Goal: Navigation & Orientation: Find specific page/section

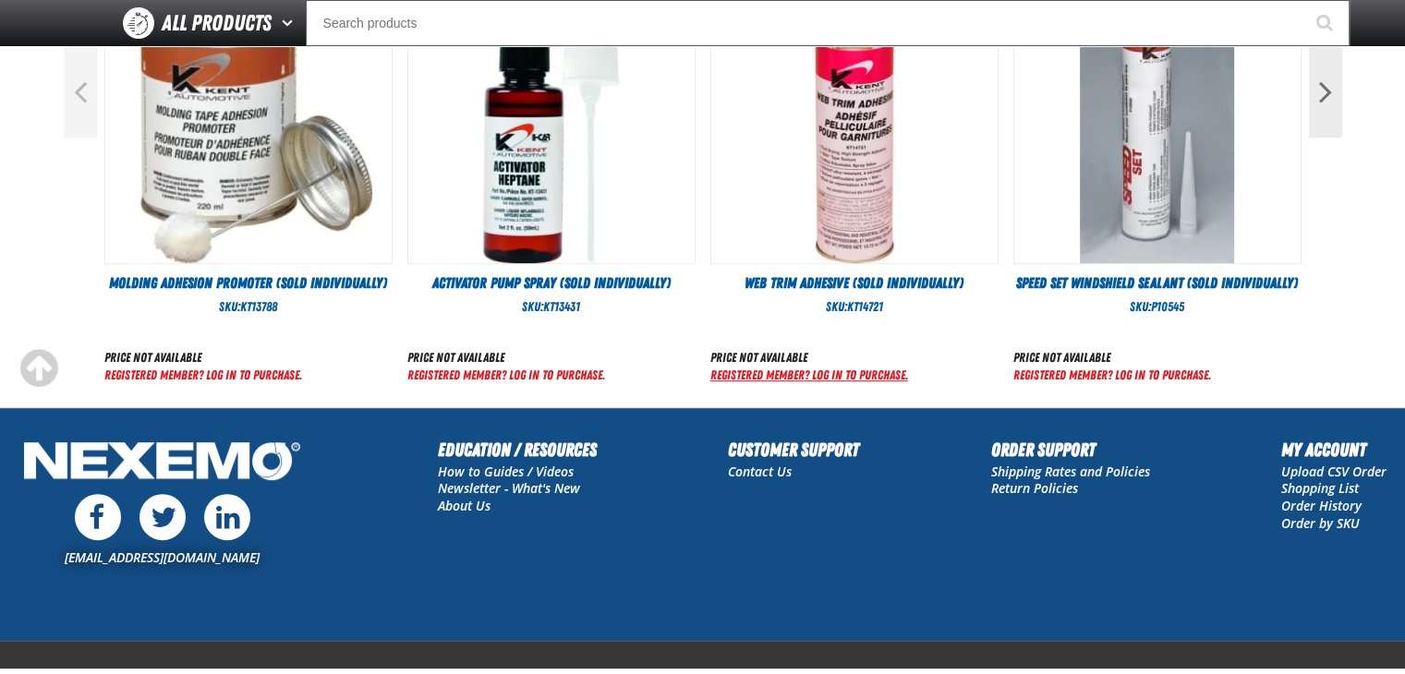
scroll to position [831, 0]
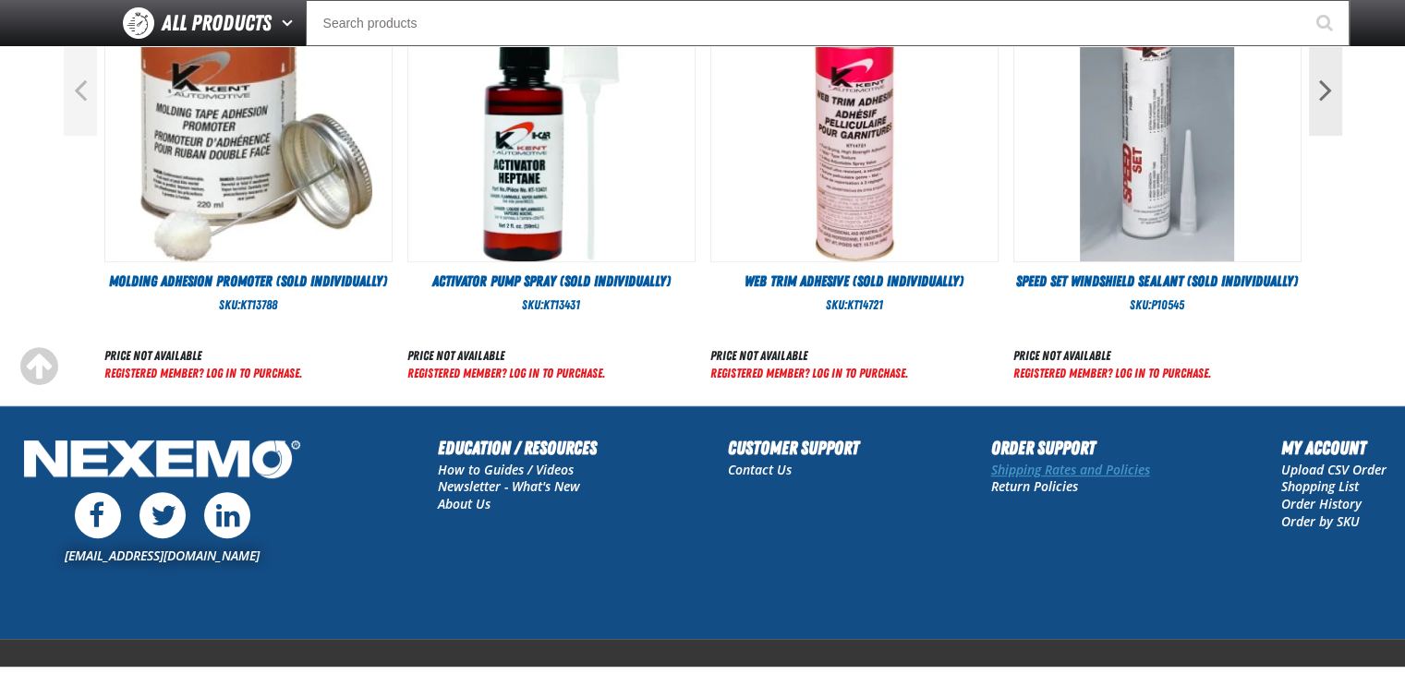
click at [1112, 466] on link "Shipping Rates and Policies" at bounding box center [1070, 470] width 159 height 18
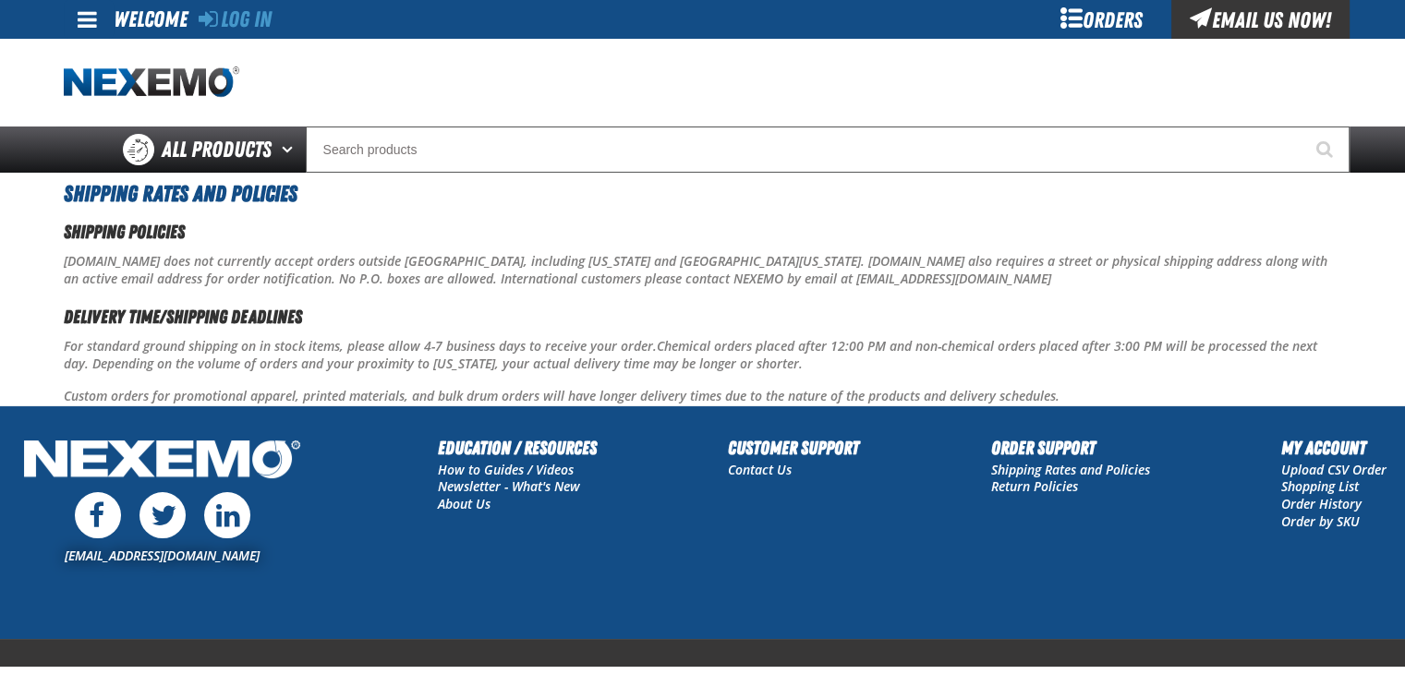
click at [74, 14] on link at bounding box center [89, 19] width 50 height 39
click at [97, 53] on link "Log In Log In" at bounding box center [95, 55] width 49 height 18
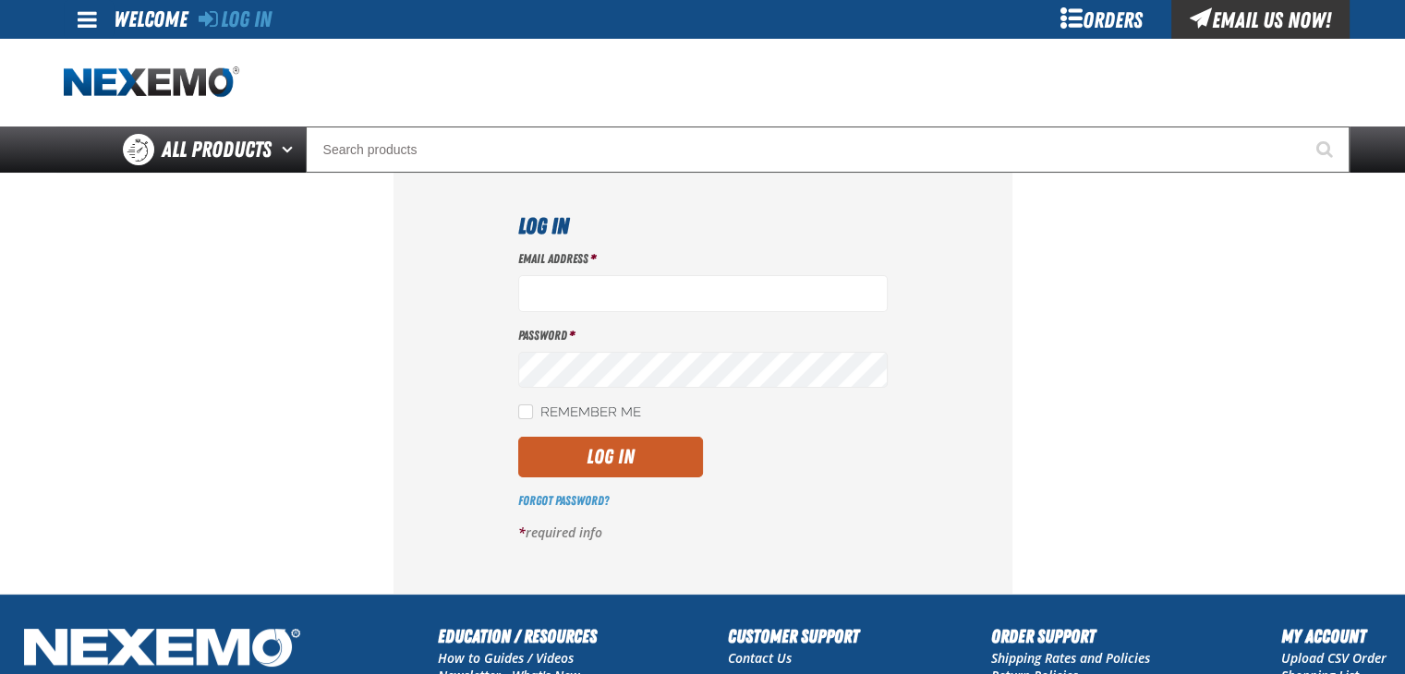
click at [1094, 23] on div "Orders" at bounding box center [1102, 19] width 139 height 39
click at [1226, 13] on div "Email Us Now!" at bounding box center [1260, 19] width 178 height 39
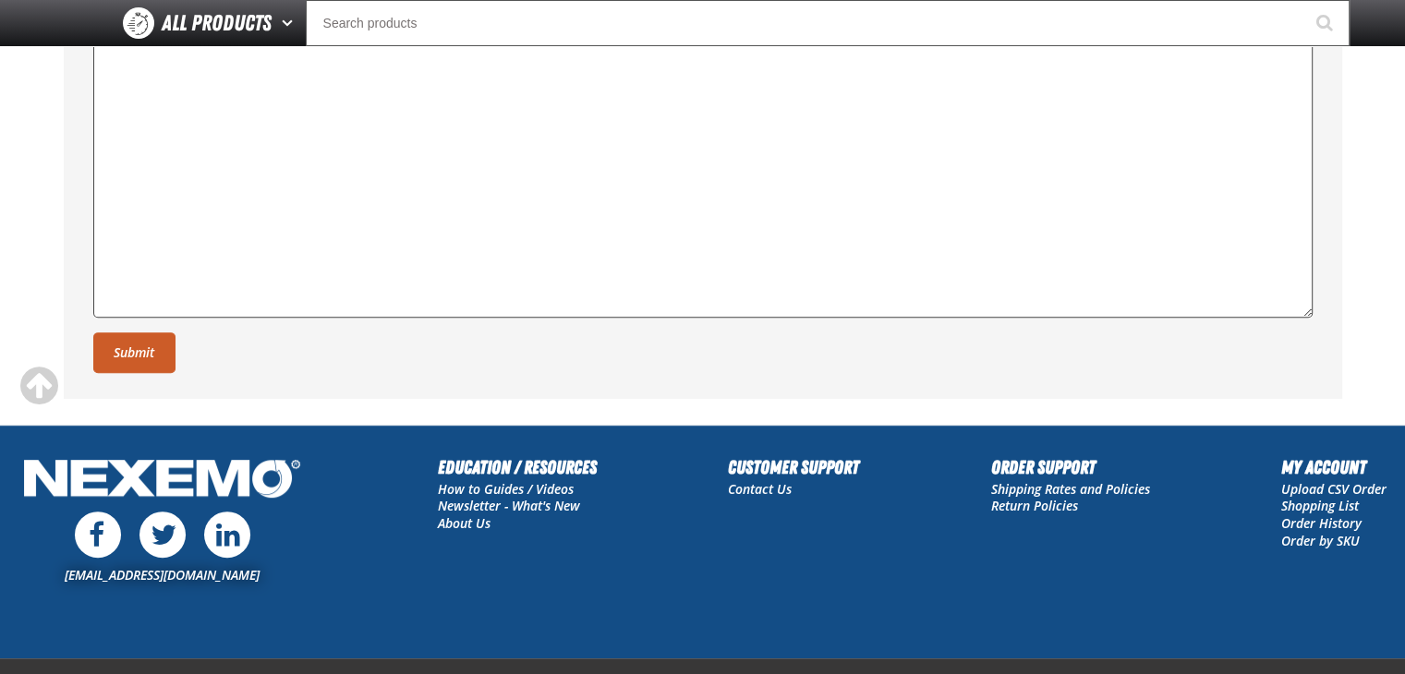
scroll to position [739, 0]
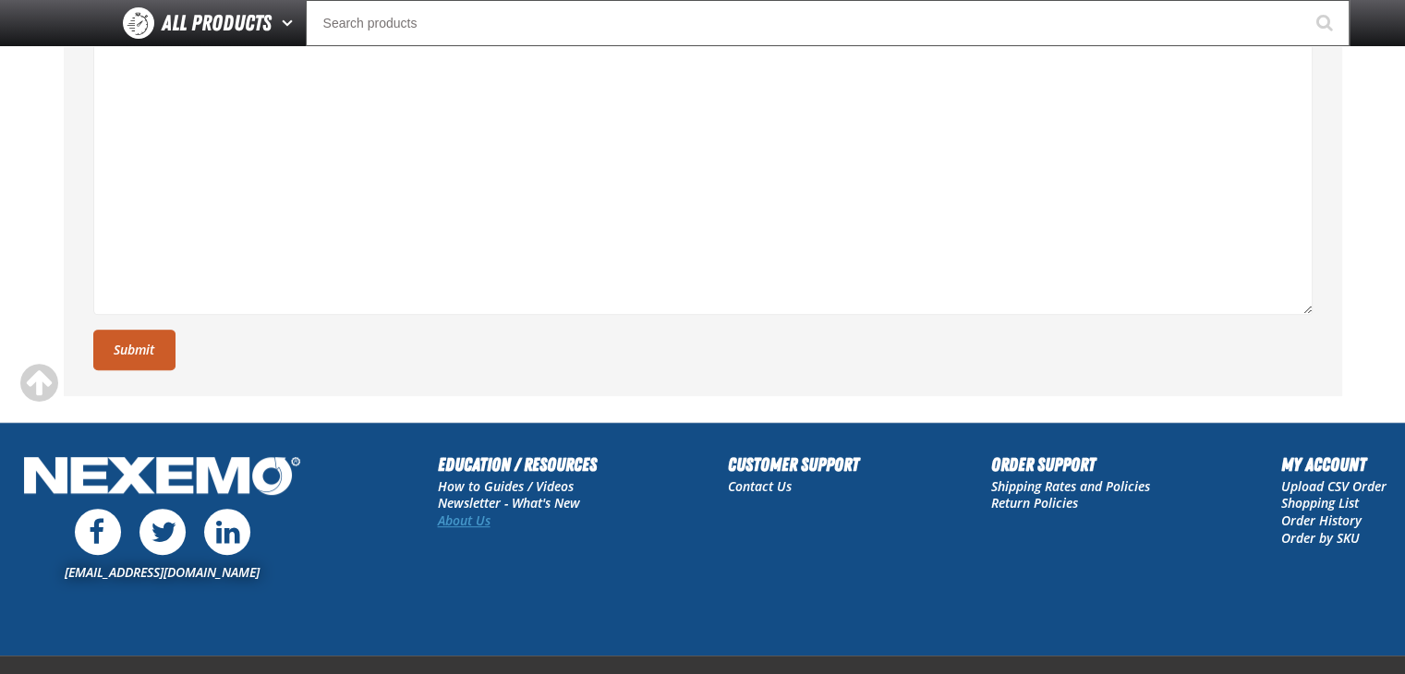
click at [469, 517] on link "About Us" at bounding box center [464, 521] width 53 height 18
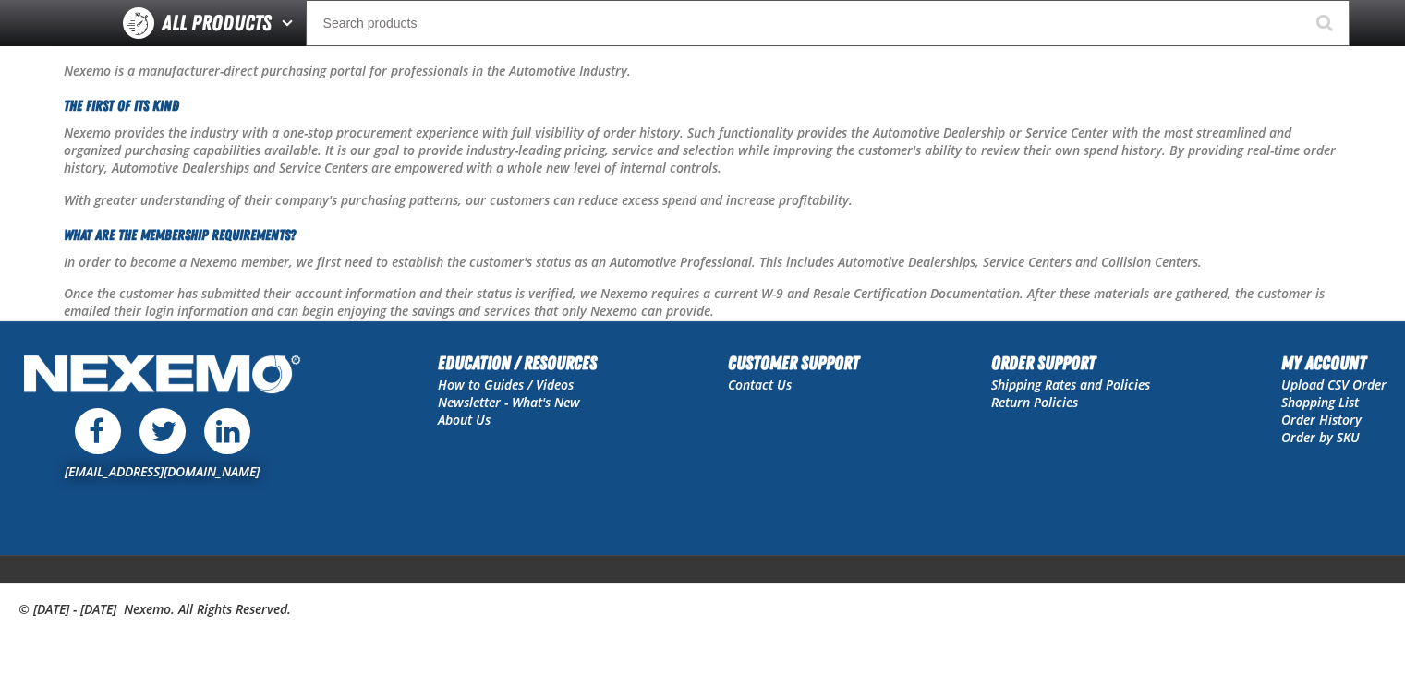
scroll to position [111, 0]
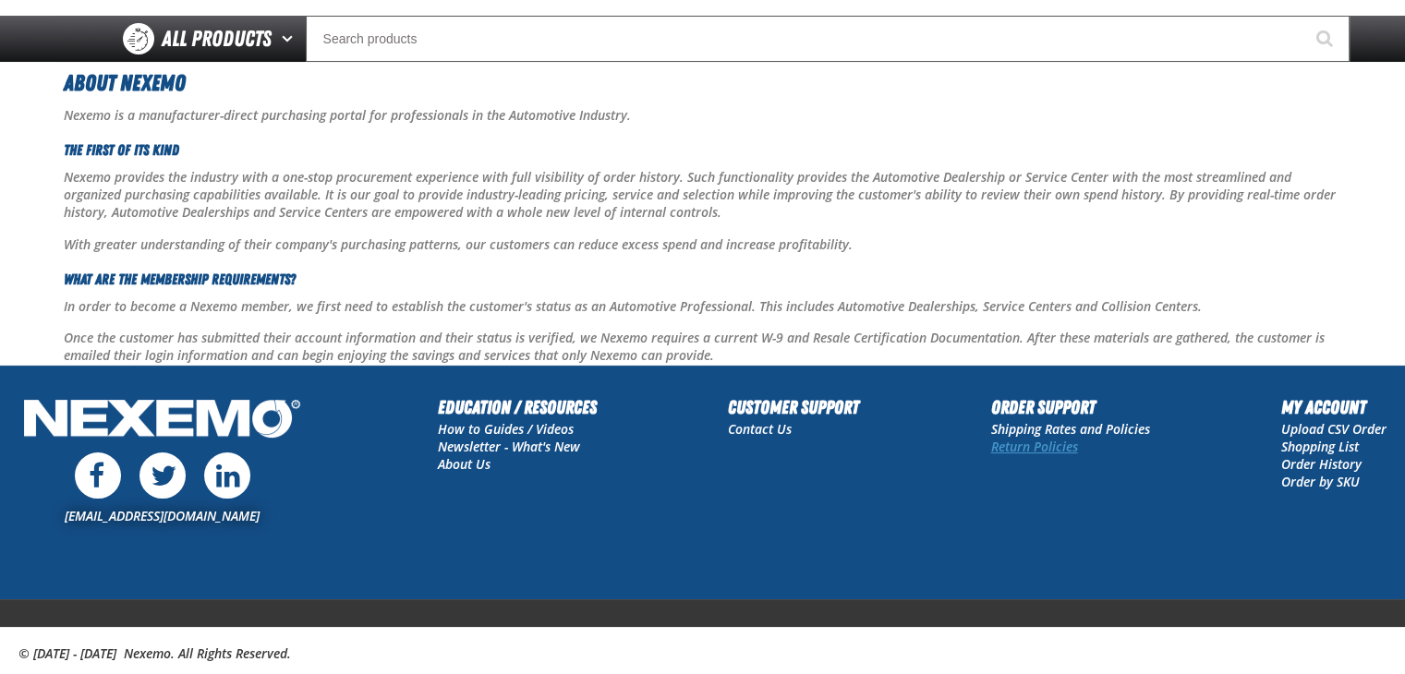
click at [1016, 448] on link "Return Policies" at bounding box center [1034, 447] width 87 height 18
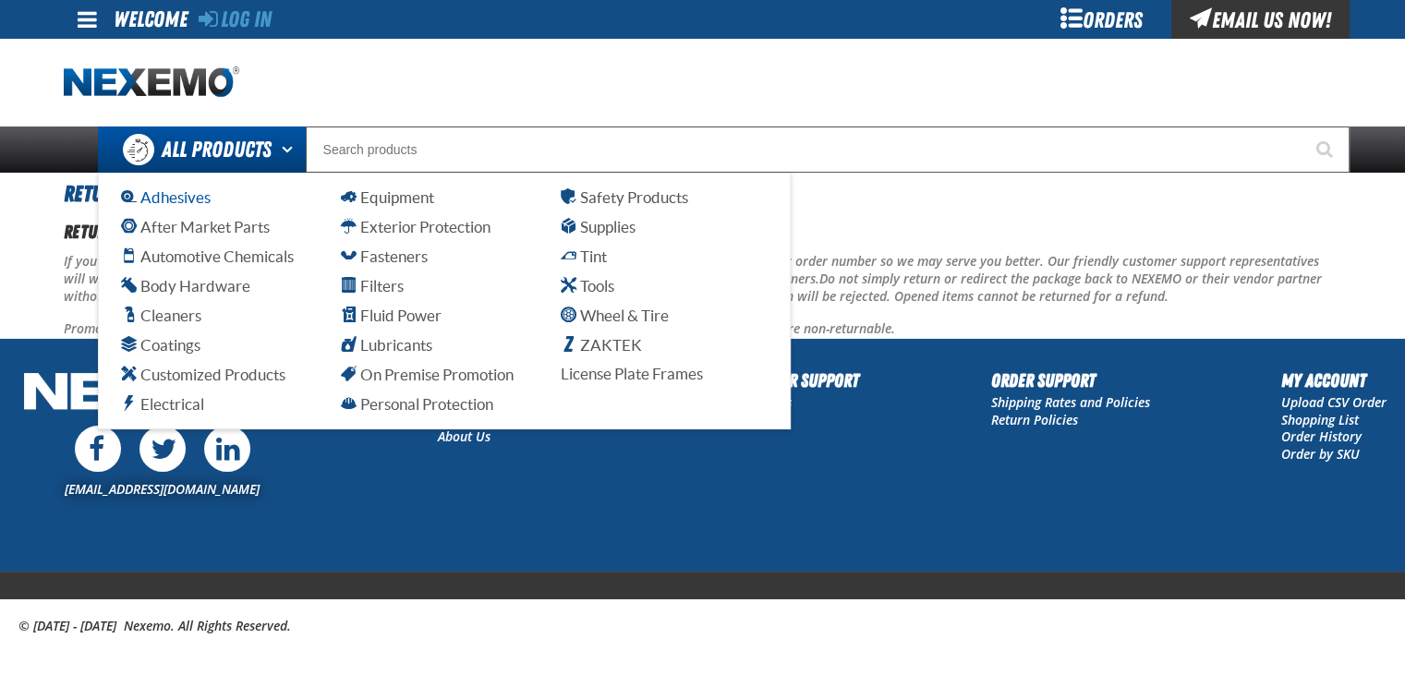
click at [174, 199] on span "Adhesives" at bounding box center [166, 197] width 90 height 18
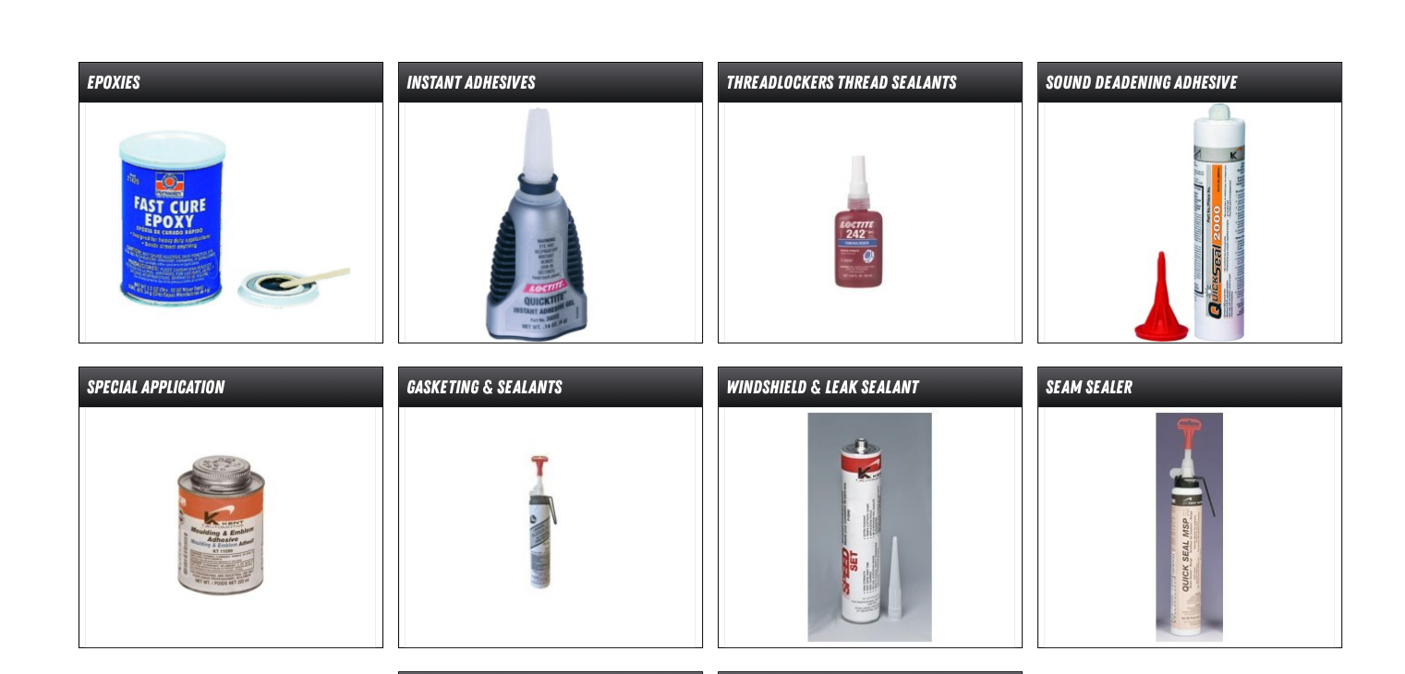
scroll to position [51, 0]
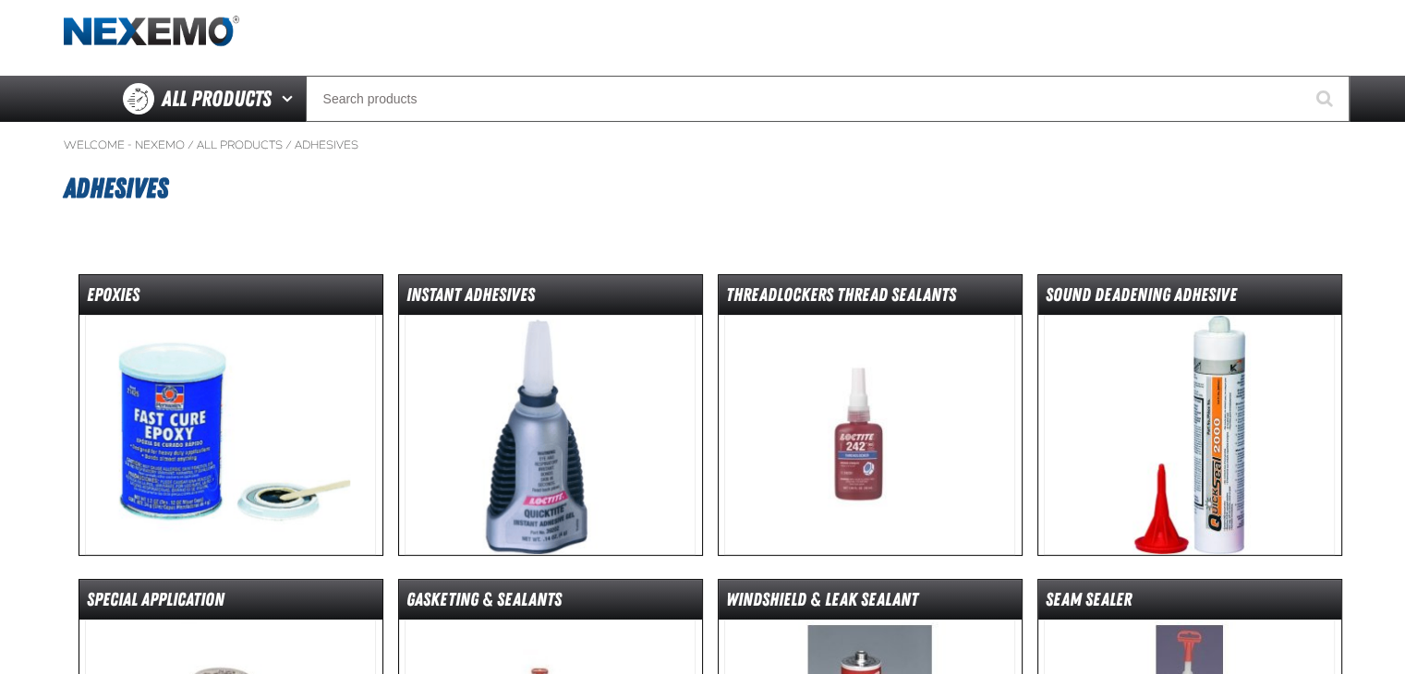
click at [539, 444] on img at bounding box center [550, 435] width 291 height 240
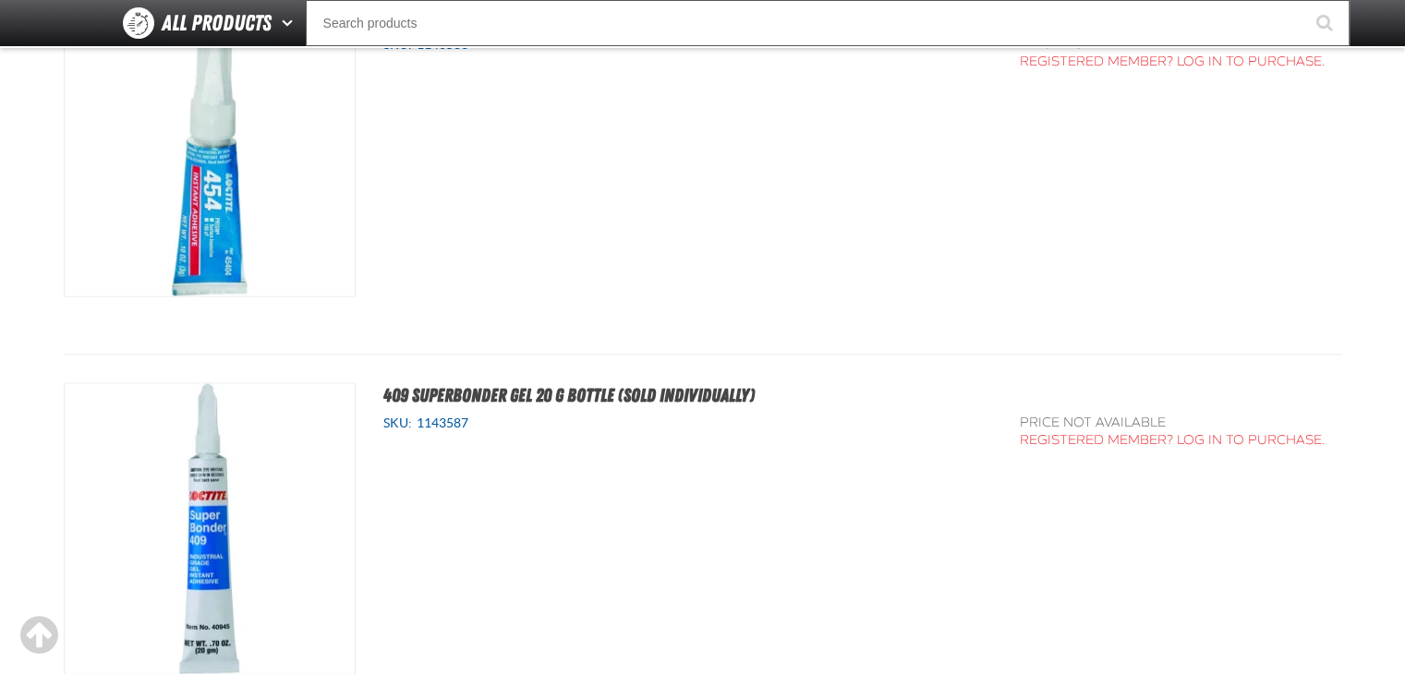
scroll to position [3418, 0]
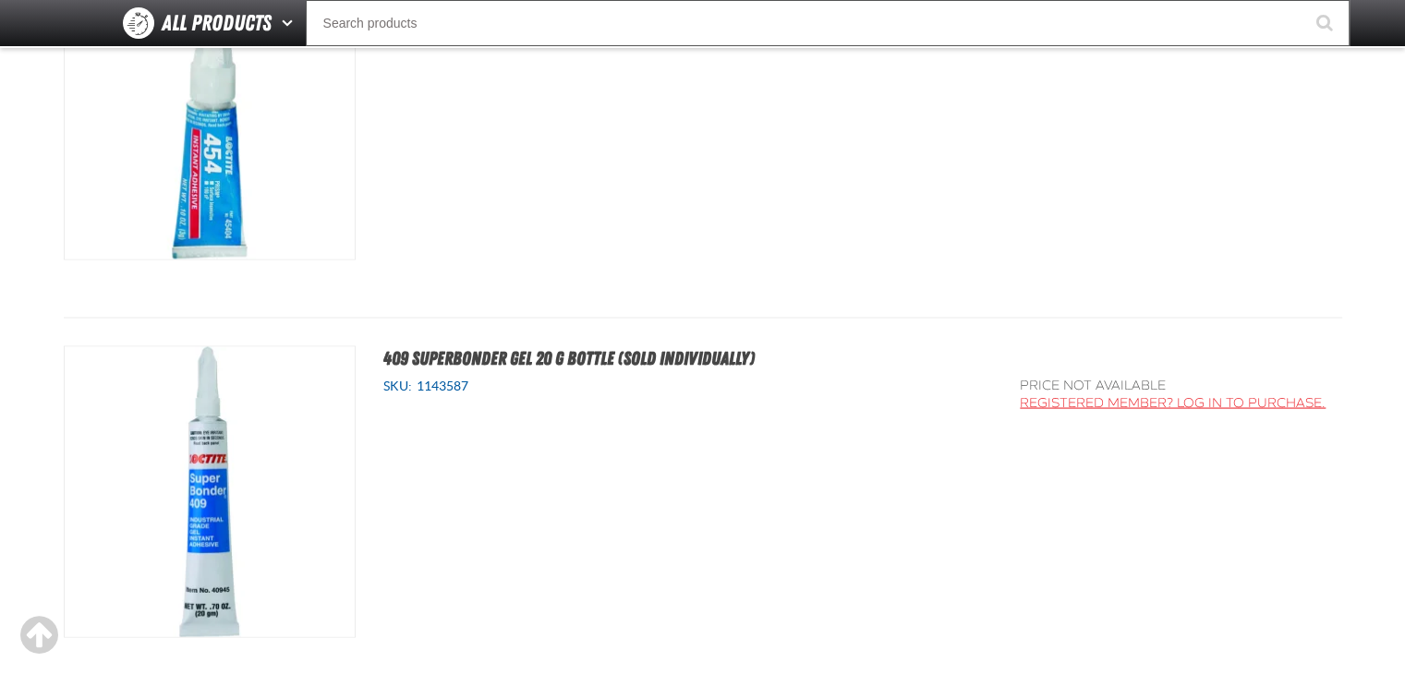
click at [1155, 402] on link "Registered Member? Log In to purchase." at bounding box center [1173, 402] width 306 height 16
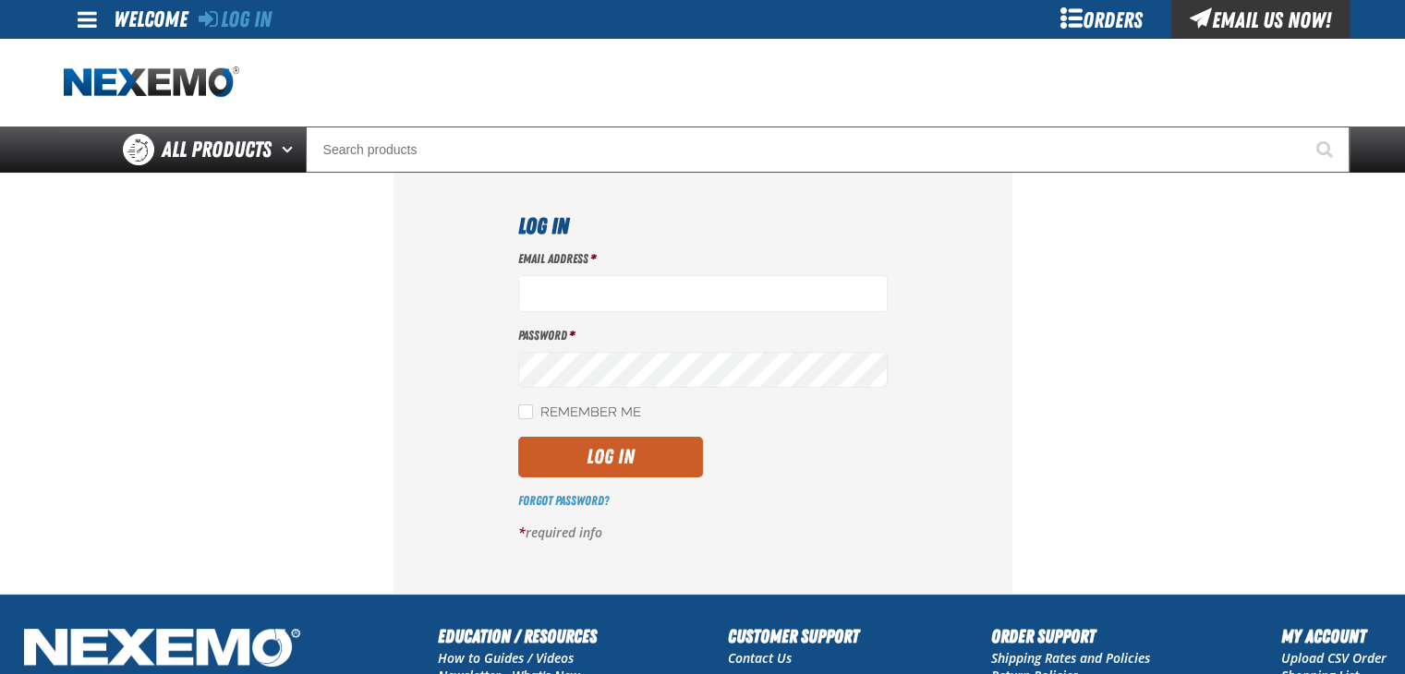
click at [1093, 16] on div "Orders" at bounding box center [1102, 19] width 139 height 39
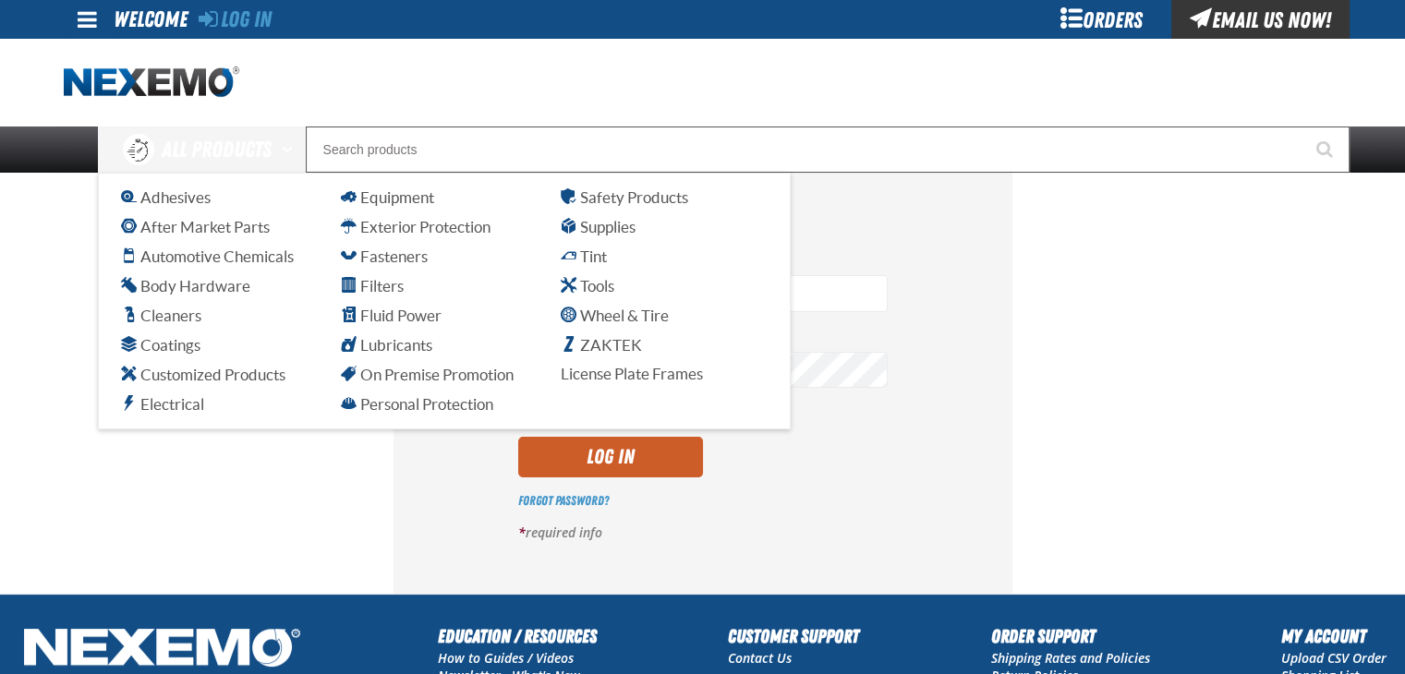
scroll to position [92, 0]
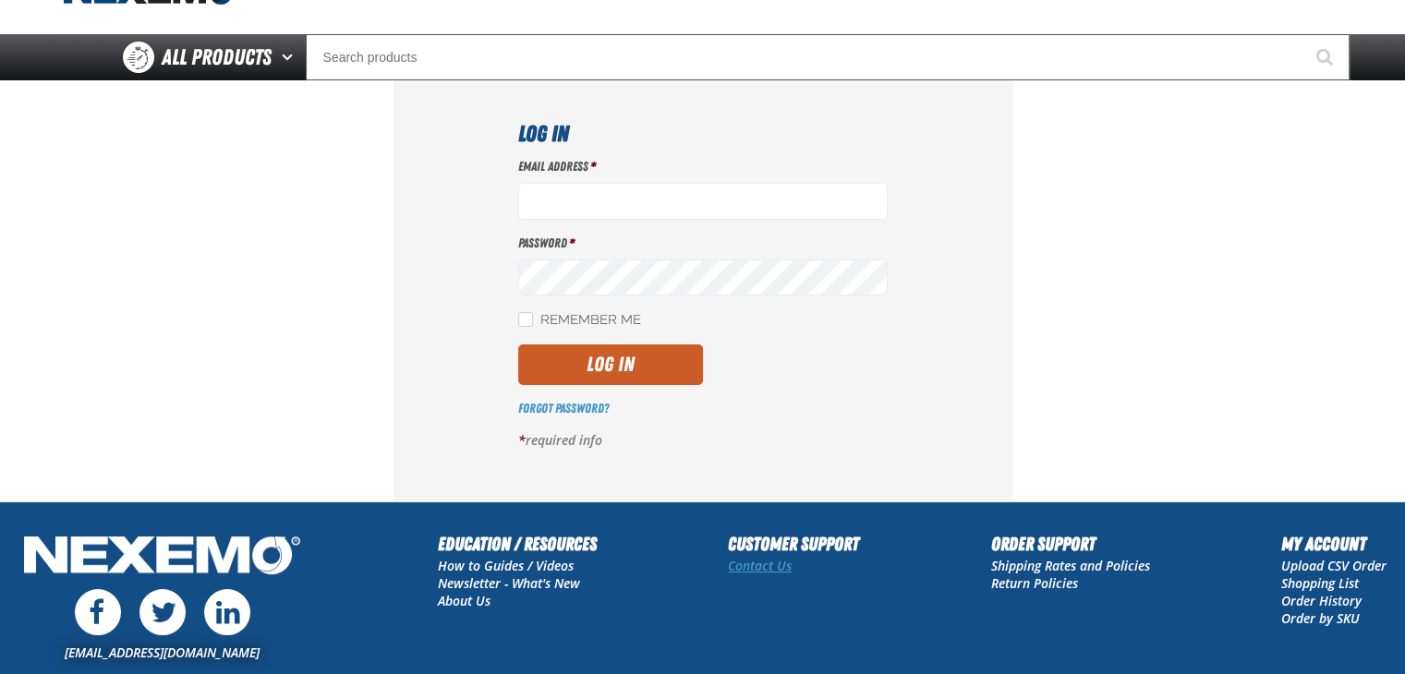
click at [776, 569] on link "Contact Us" at bounding box center [760, 566] width 64 height 18
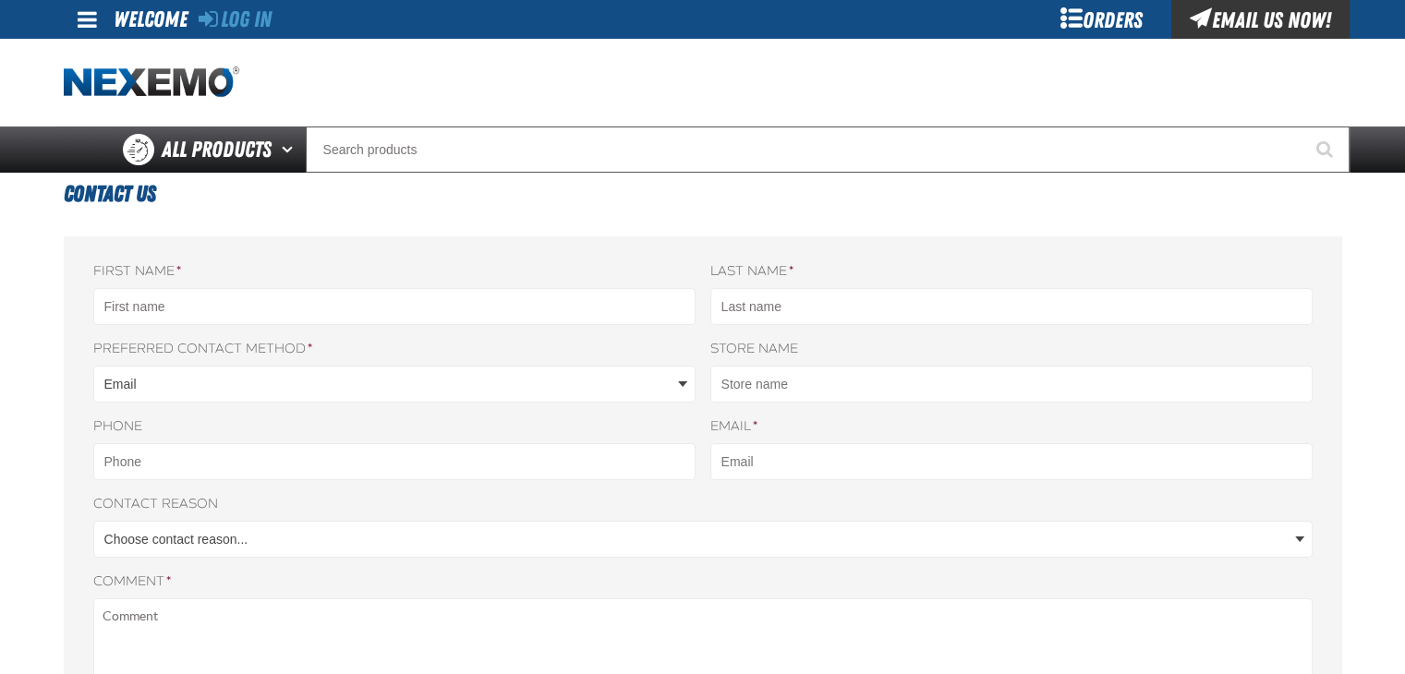
click at [1258, 14] on div "Email Us Now!" at bounding box center [1260, 19] width 178 height 39
click at [88, 13] on span at bounding box center [87, 19] width 19 height 22
click at [129, 24] on div "Welcome" at bounding box center [151, 18] width 74 height 37
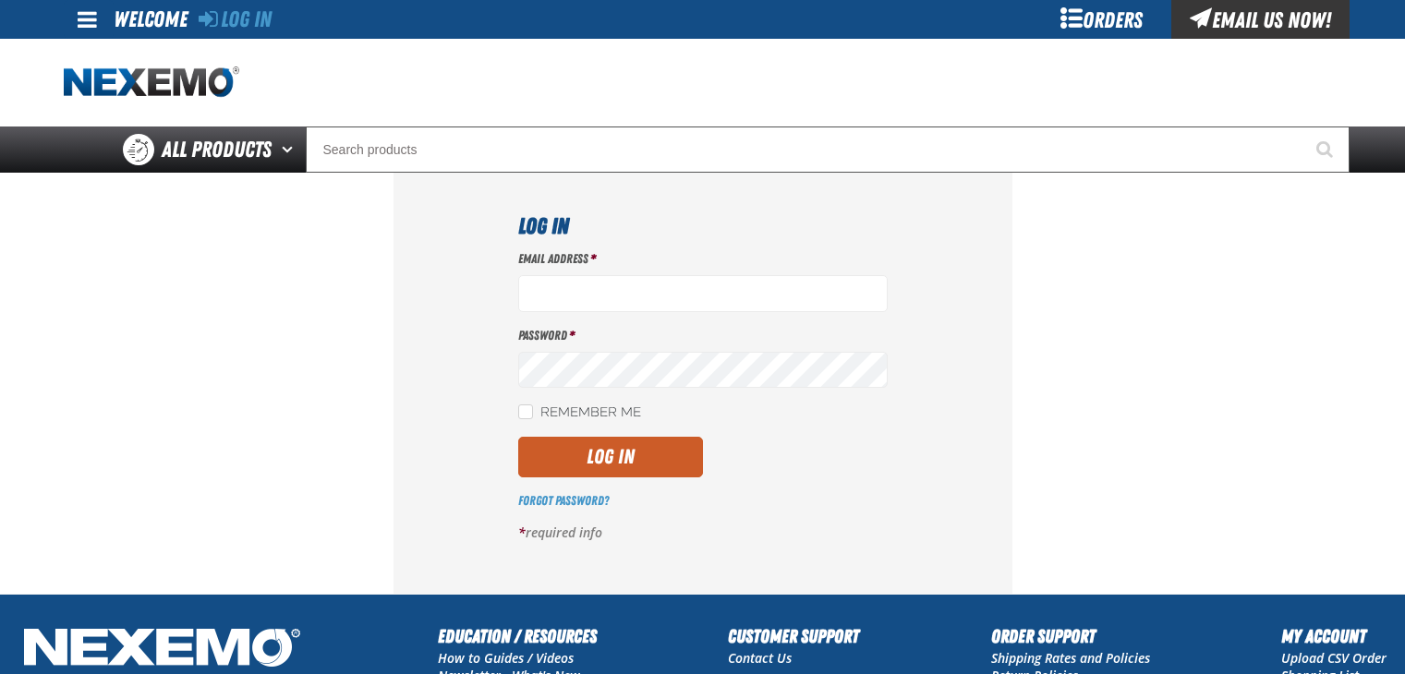
scroll to position [92, 0]
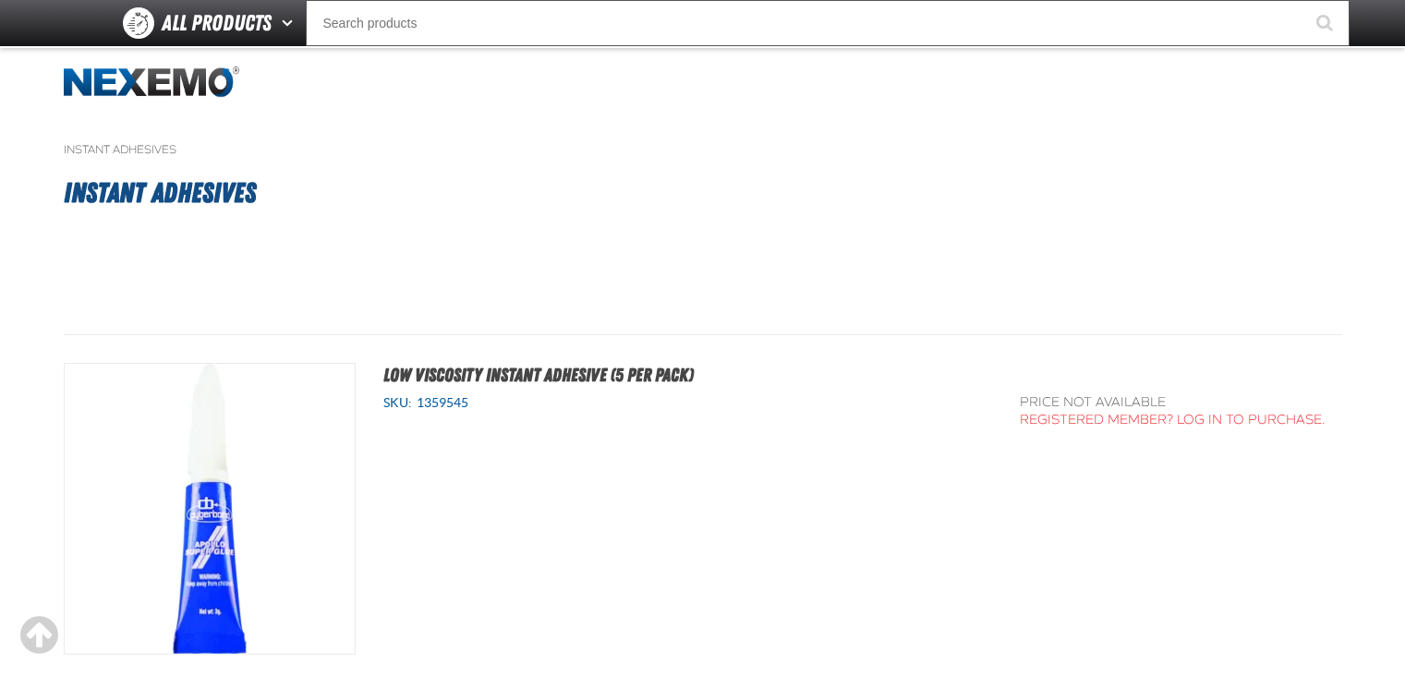
scroll to position [3418, 0]
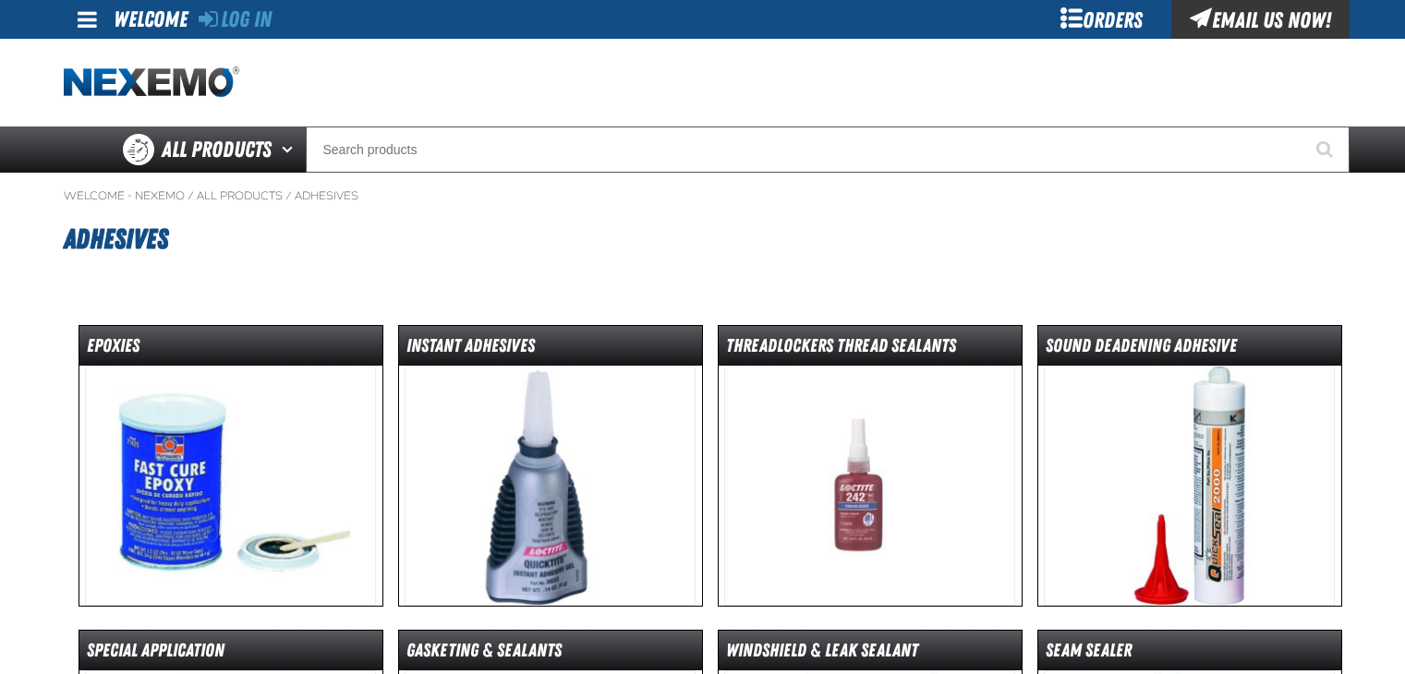
scroll to position [51, 0]
